Goal: Use online tool/utility: Utilize a website feature to perform a specific function

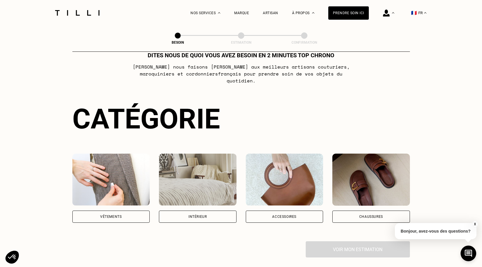
scroll to position [29, 0]
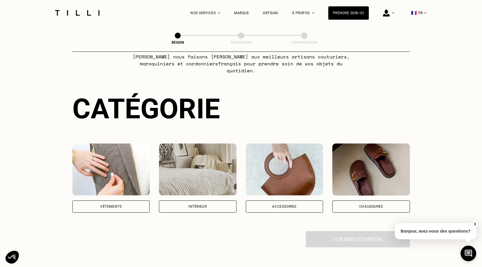
click at [394, 202] on div "Chaussures" at bounding box center [371, 207] width 78 height 12
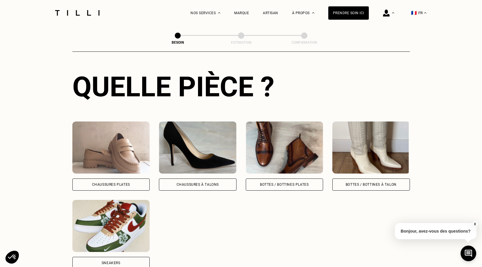
scroll to position [218, 0]
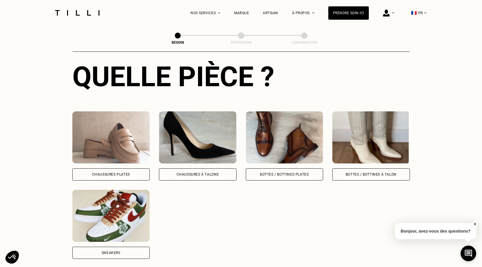
click at [216, 173] on div "Chaussures à Talons" at bounding box center [198, 174] width 42 height 3
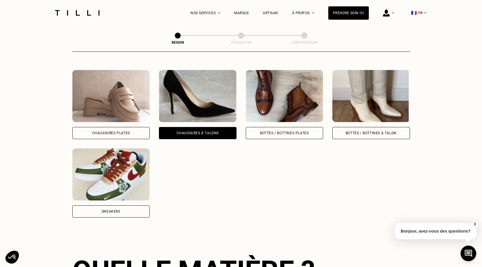
scroll to position [223, 0]
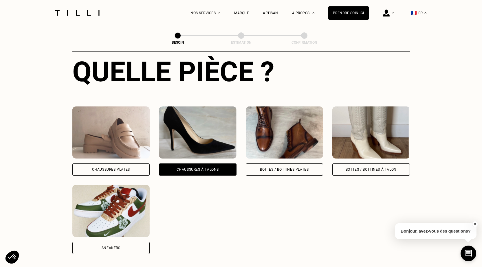
click at [123, 168] on div "Chaussures Plates" at bounding box center [111, 169] width 38 height 3
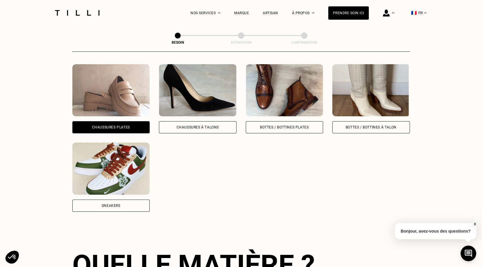
scroll to position [252, 0]
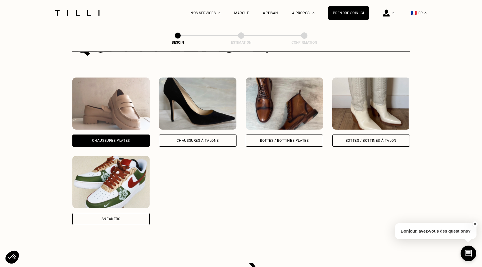
click at [172, 135] on div "Chaussures à Talons" at bounding box center [198, 141] width 78 height 12
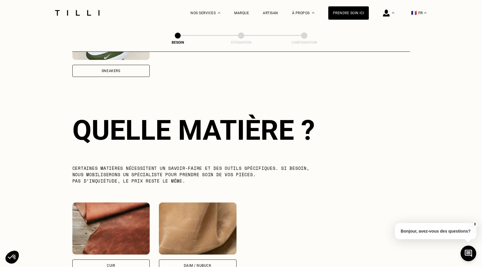
scroll to position [426, 0]
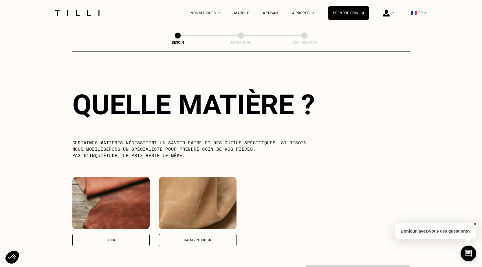
click at [111, 238] on div "Cuir" at bounding box center [111, 240] width 78 height 12
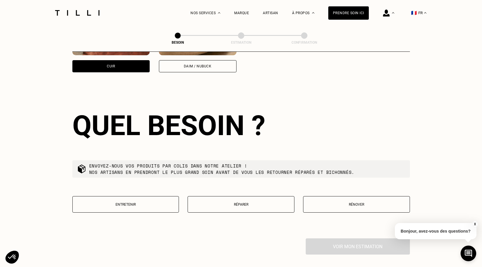
scroll to position [622, 0]
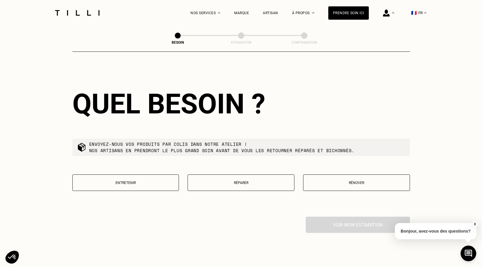
click at [236, 181] on p "Réparer" at bounding box center [241, 183] width 100 height 4
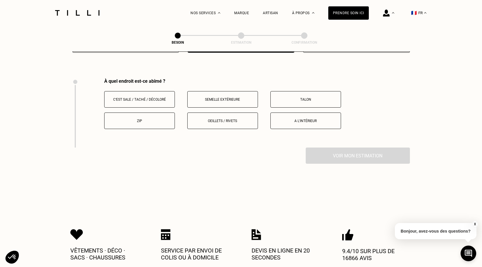
scroll to position [770, 0]
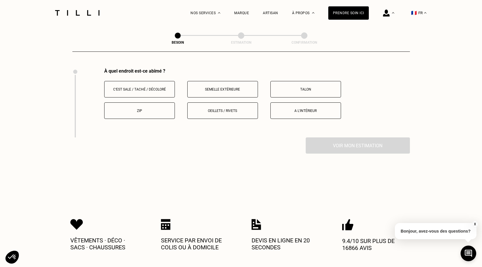
click at [233, 114] on button "Oeillets / rivets" at bounding box center [222, 110] width 71 height 17
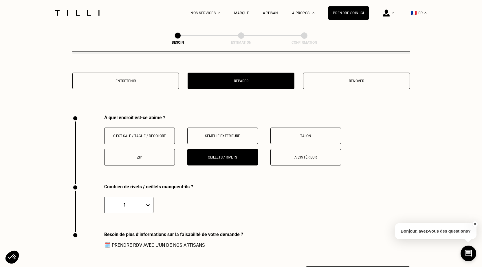
scroll to position [753, 0]
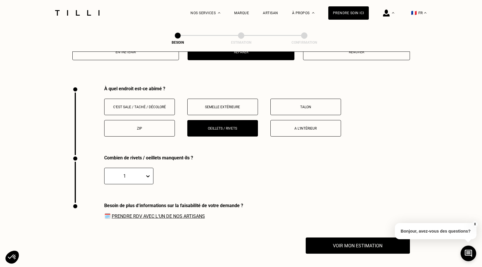
click at [280, 122] on button "A l‘intérieur" at bounding box center [305, 128] width 71 height 17
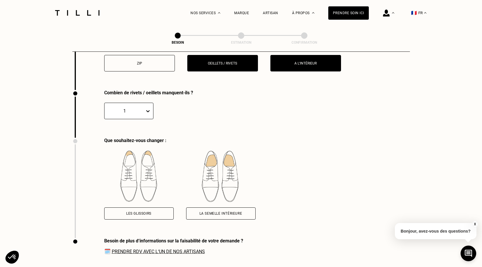
scroll to position [781, 0]
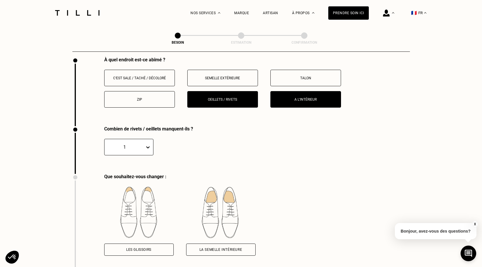
click at [232, 98] on button "Oeillets / rivets" at bounding box center [222, 99] width 71 height 17
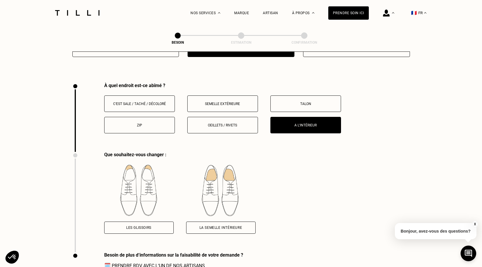
scroll to position [753, 0]
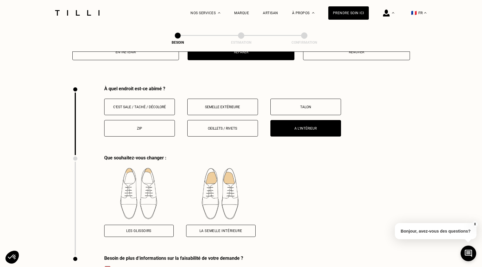
click at [277, 127] on p "A l‘intérieur" at bounding box center [306, 129] width 64 height 4
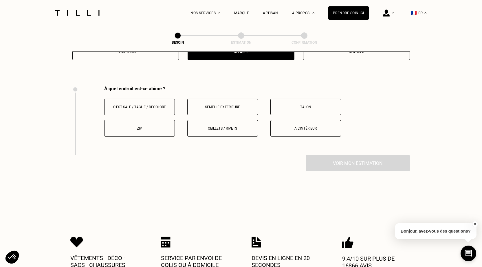
click at [241, 106] on button "Semelle extérieure" at bounding box center [222, 107] width 71 height 17
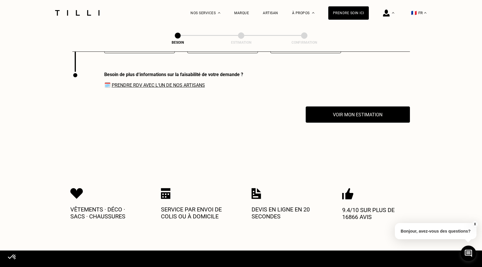
scroll to position [839, 0]
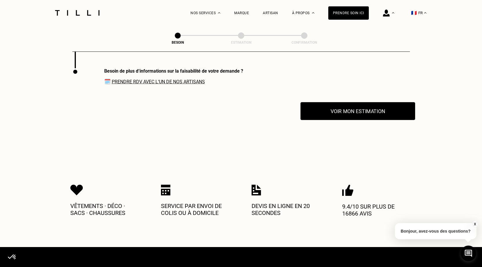
click at [341, 107] on button "Voir mon estimation" at bounding box center [358, 111] width 115 height 18
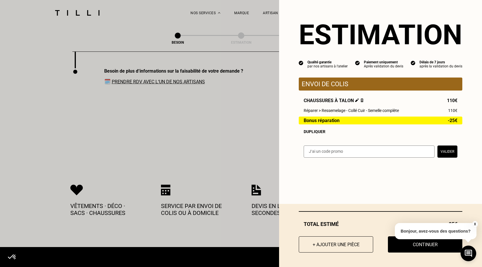
click at [475, 223] on button "X" at bounding box center [475, 224] width 6 height 6
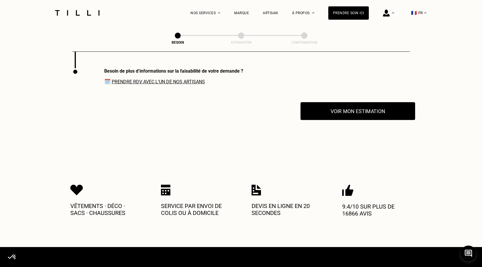
click at [355, 115] on button "Voir mon estimation" at bounding box center [358, 111] width 115 height 18
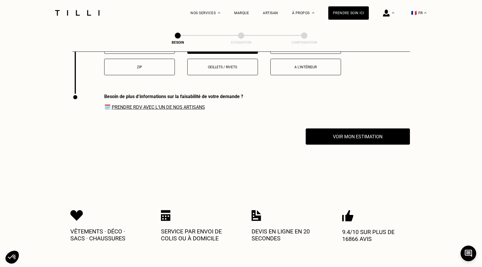
scroll to position [753, 0]
